Goal: Obtain resource: Download file/media

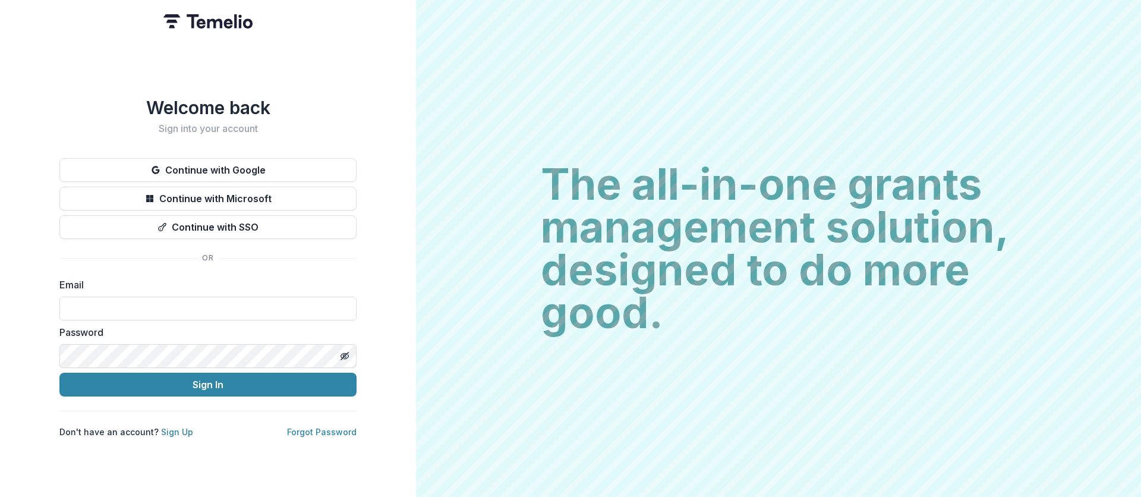
type input "**********"
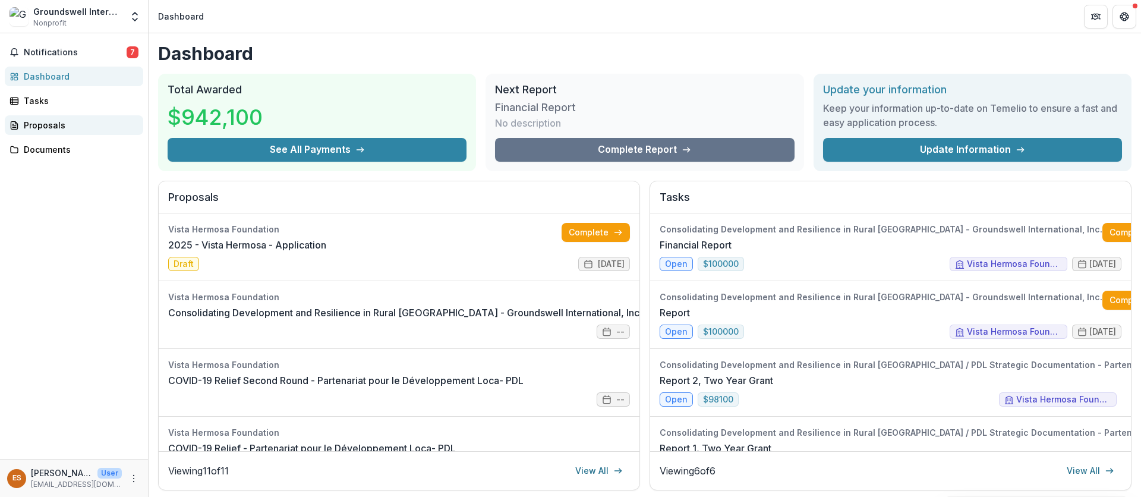
click at [67, 122] on div "Proposals" at bounding box center [79, 125] width 110 height 12
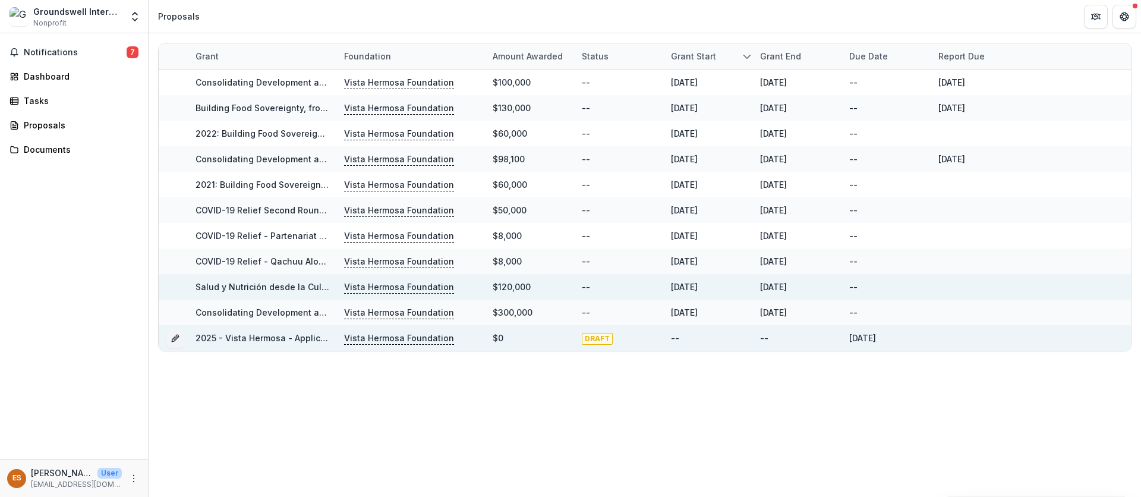
click at [585, 336] on span "DRAFT" at bounding box center [597, 339] width 31 height 12
click at [248, 336] on link "2025 - Vista Hermosa - Application" at bounding box center [269, 338] width 146 height 10
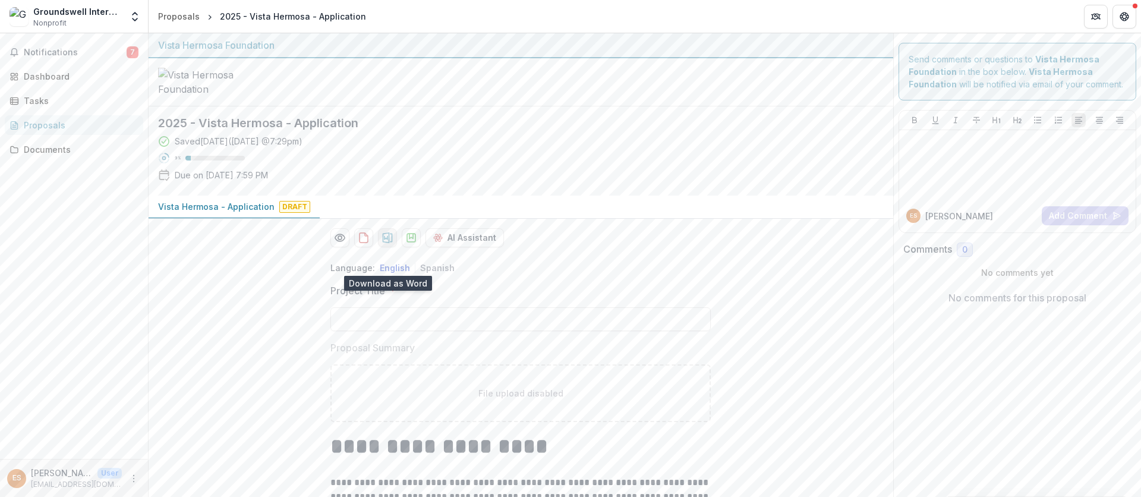
click at [386, 243] on icon "download-proposal" at bounding box center [388, 237] width 10 height 11
click at [421, 273] on button "Spanish" at bounding box center [437, 268] width 34 height 10
click at [388, 244] on icon "download-proposal" at bounding box center [388, 238] width 12 height 12
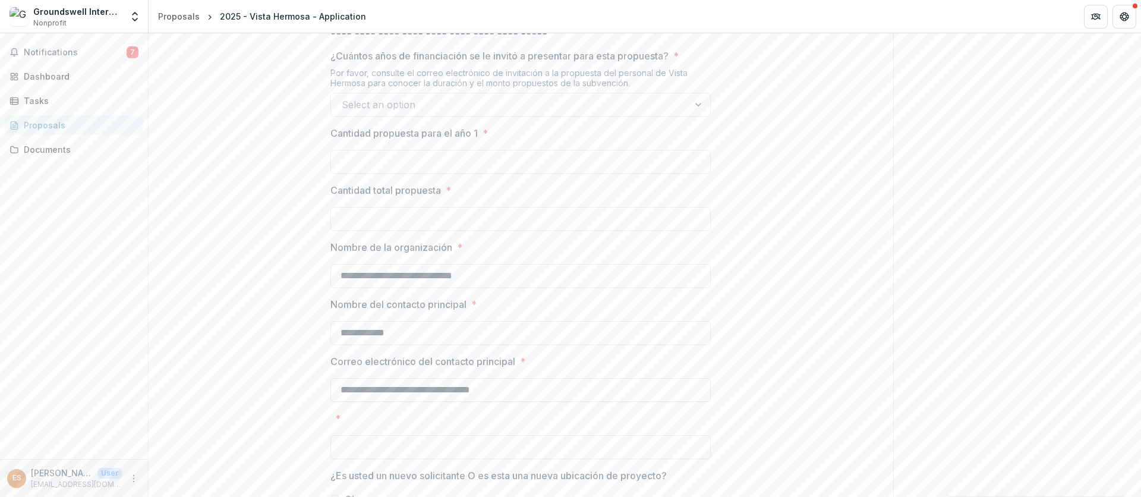
scroll to position [918, 0]
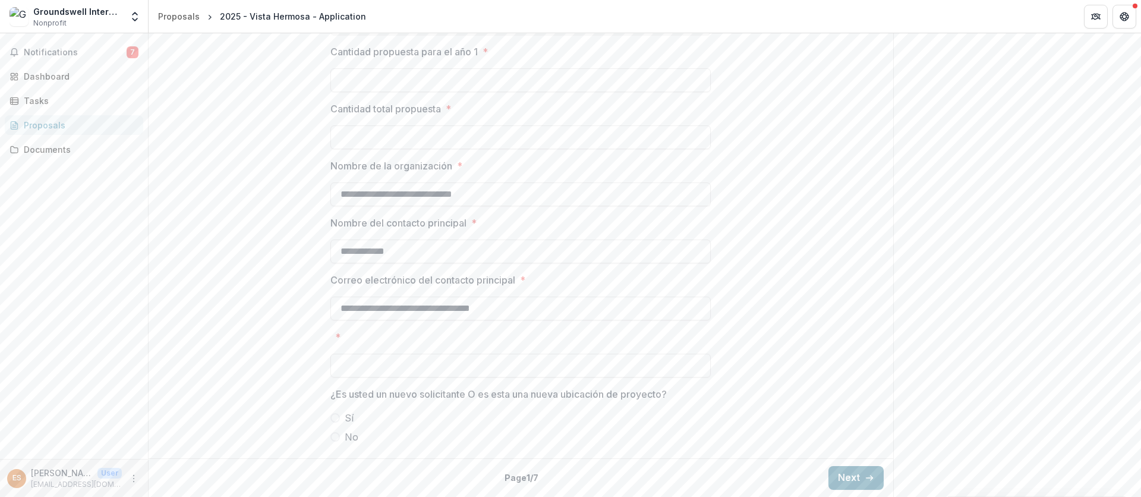
click at [852, 473] on button "Next" at bounding box center [856, 478] width 55 height 24
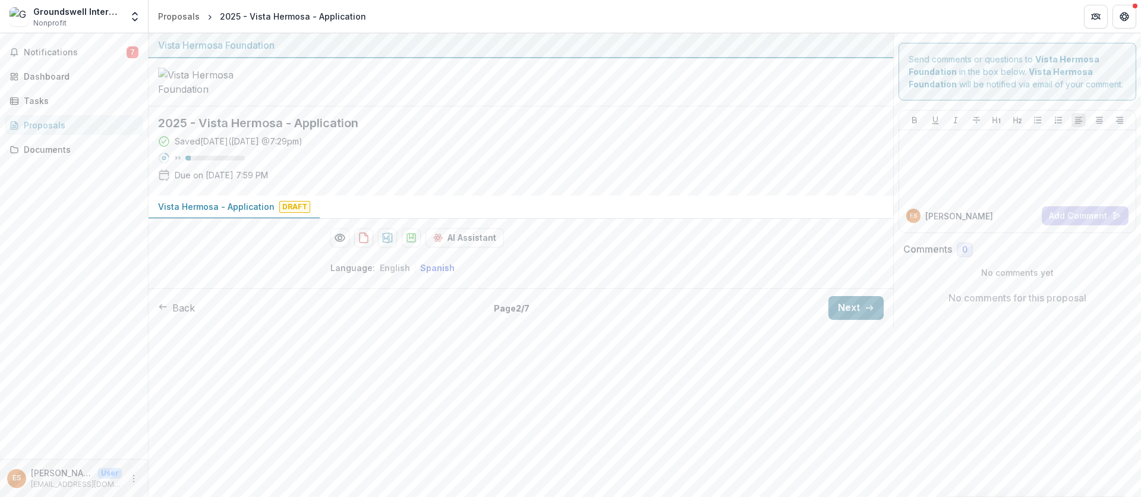
scroll to position [0, 0]
click at [835, 320] on button "Next" at bounding box center [856, 308] width 55 height 24
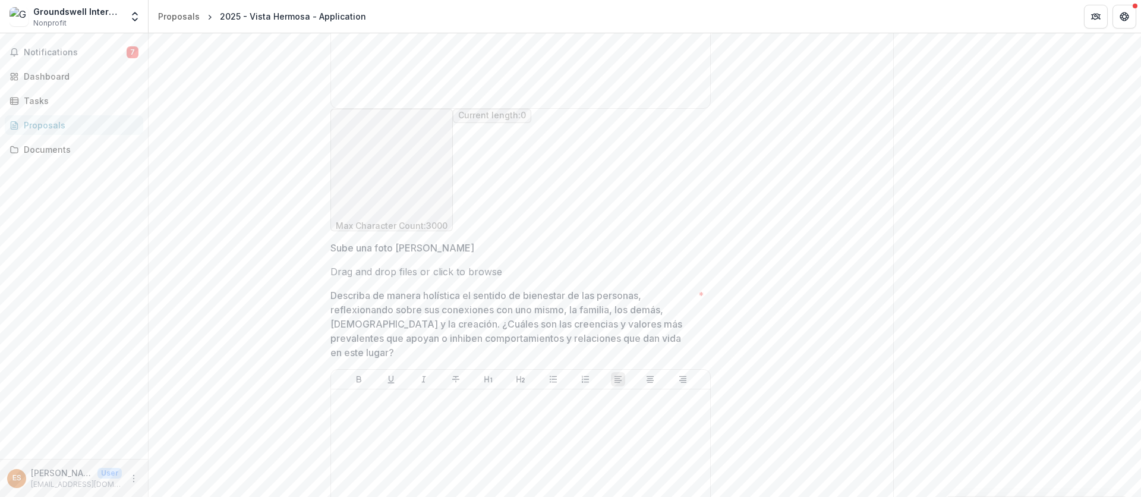
scroll to position [569, 0]
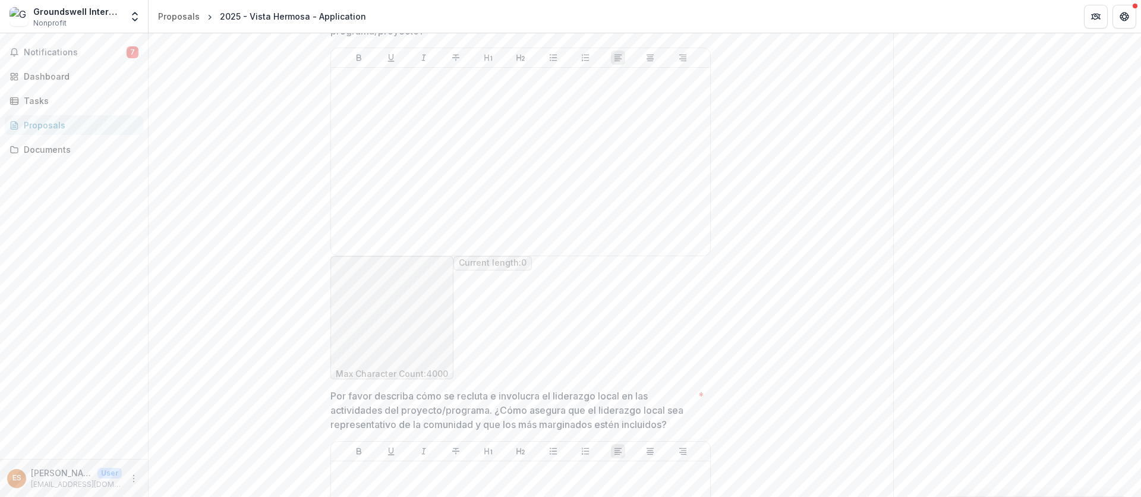
scroll to position [2276, 0]
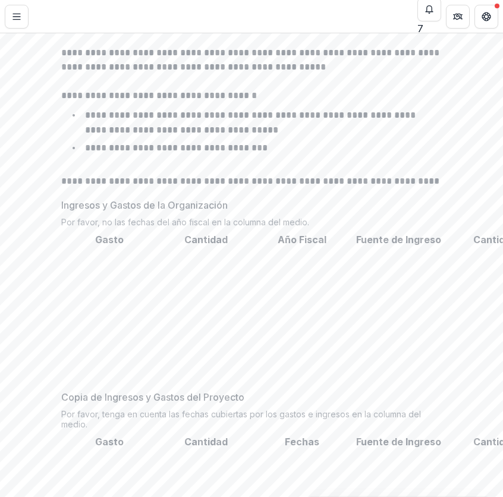
scroll to position [347, 0]
